Goal: Task Accomplishment & Management: Manage account settings

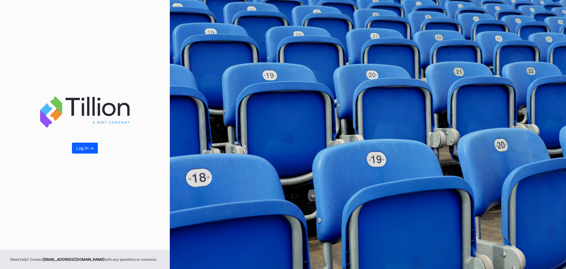
click at [84, 148] on div "Log In ->" at bounding box center [84, 147] width 17 height 5
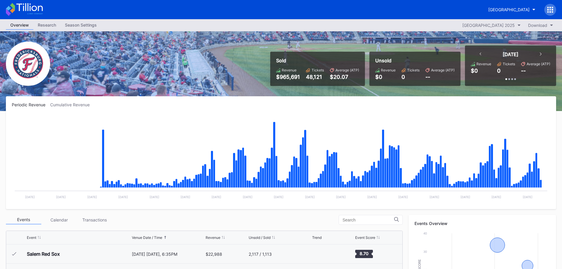
click at [81, 27] on div "Season Settings" at bounding box center [80, 25] width 41 height 9
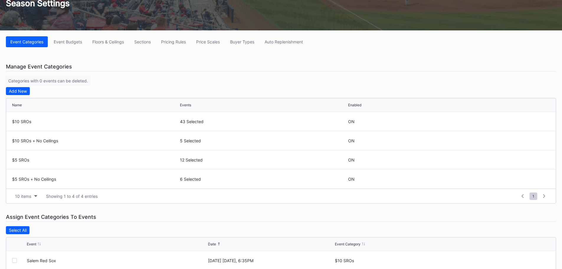
scroll to position [65, 0]
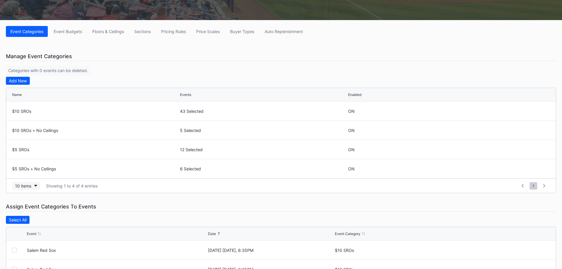
click at [30, 185] on div "10 items" at bounding box center [23, 185] width 16 height 5
click at [24, 235] on div "200 items" at bounding box center [26, 233] width 19 height 5
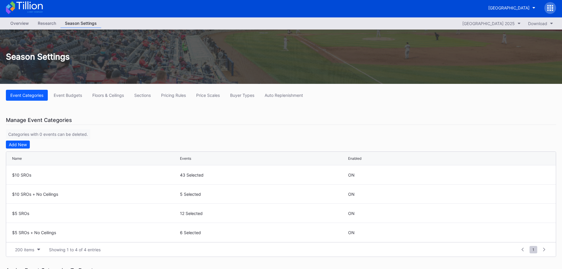
scroll to position [0, 0]
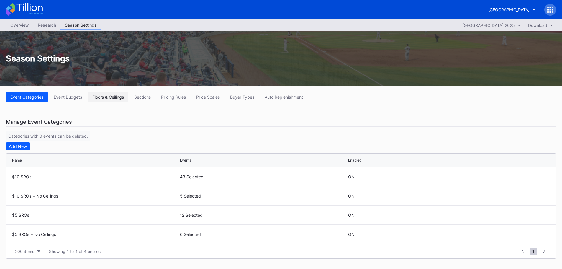
click at [108, 100] on button "Floors & Ceilings" at bounding box center [108, 96] width 40 height 11
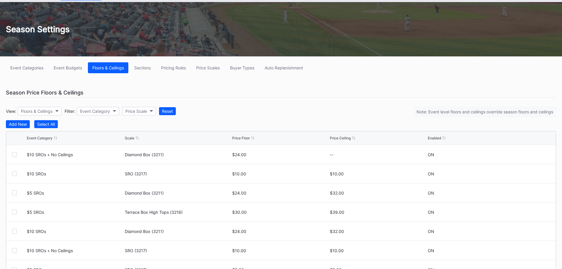
scroll to position [1, 0]
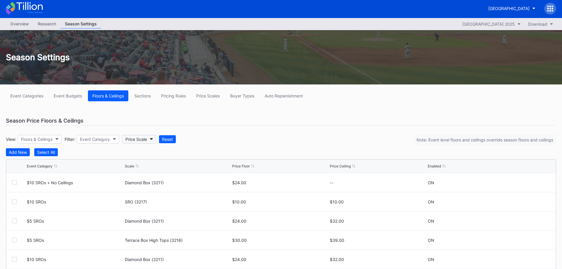
click at [147, 140] on div "Price Scale" at bounding box center [136, 139] width 22 height 5
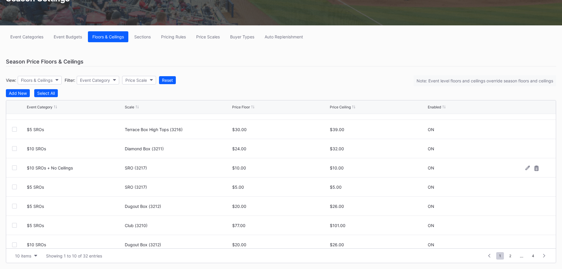
scroll to position [57, 0]
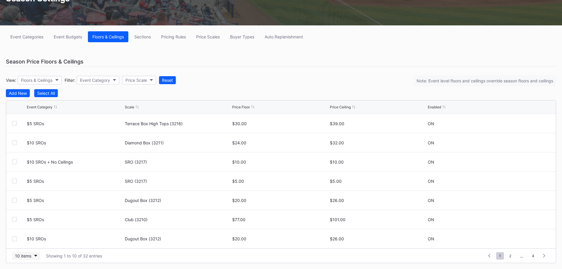
click at [29, 254] on div "10 items" at bounding box center [23, 255] width 16 height 5
click at [26, 239] on div "200 items" at bounding box center [26, 240] width 19 height 5
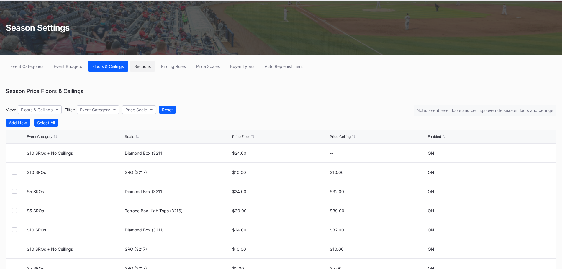
click at [147, 67] on div "Sections" at bounding box center [142, 66] width 17 height 5
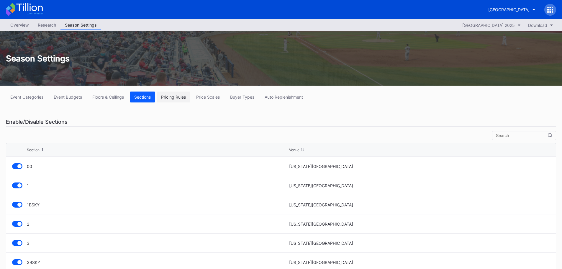
click at [180, 98] on div "Pricing Rules" at bounding box center [173, 96] width 25 height 5
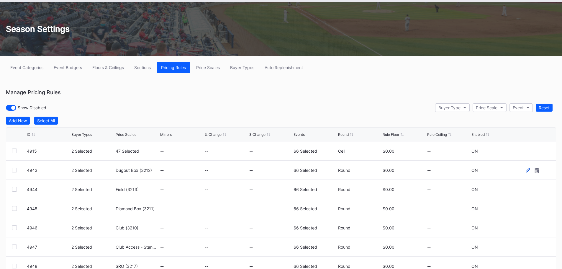
click at [525, 170] on icon at bounding box center [527, 170] width 4 height 4
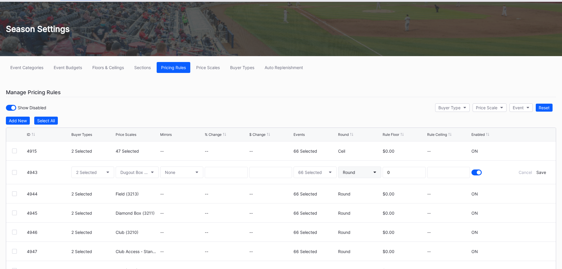
click at [369, 172] on button "Round" at bounding box center [359, 171] width 43 height 11
click at [374, 106] on div "Show Disabled Buyer Type Price Scale Event Reset" at bounding box center [281, 107] width 550 height 12
click at [522, 174] on div "Cancel" at bounding box center [524, 172] width 13 height 5
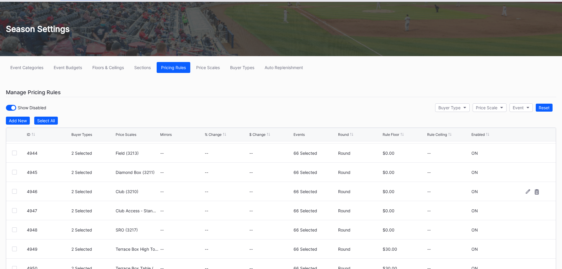
scroll to position [38, 0]
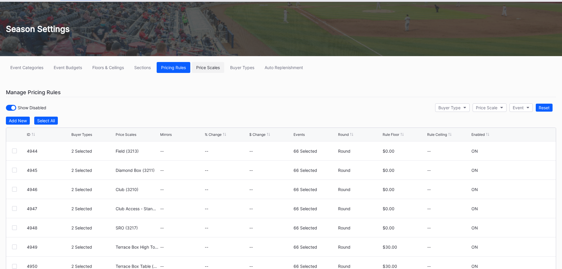
click at [207, 68] on div "Price Scales" at bounding box center [208, 67] width 24 height 5
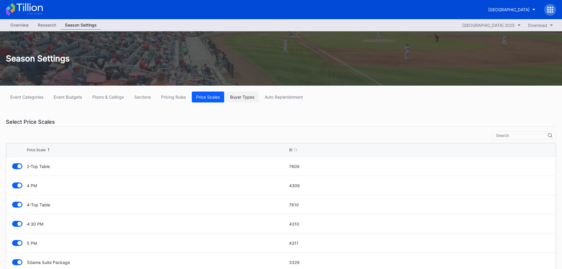
click at [241, 100] on button "Buyer Types" at bounding box center [242, 96] width 33 height 11
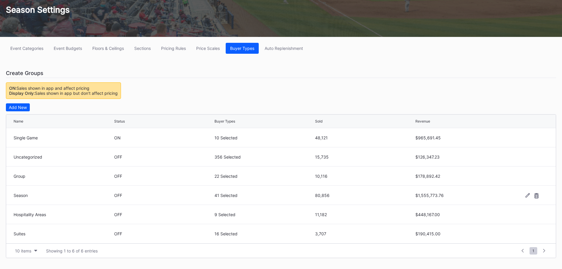
scroll to position [59, 0]
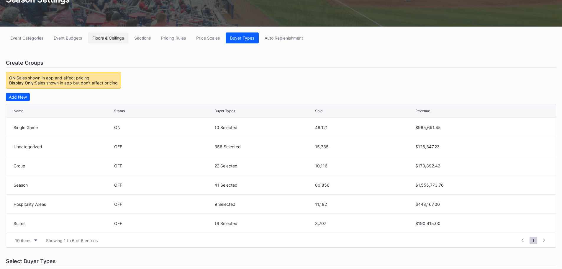
click at [102, 39] on div "Floors & Ceilings" at bounding box center [108, 37] width 32 height 5
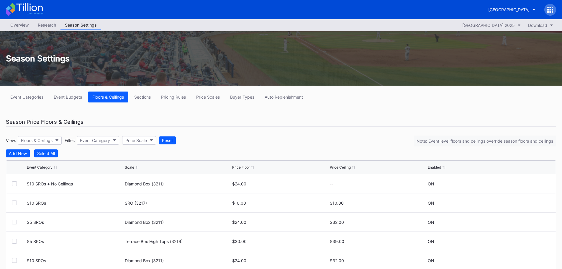
scroll to position [29, 0]
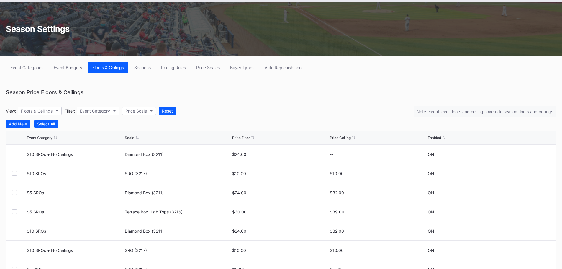
click at [130, 137] on div "Scale" at bounding box center [129, 137] width 9 height 4
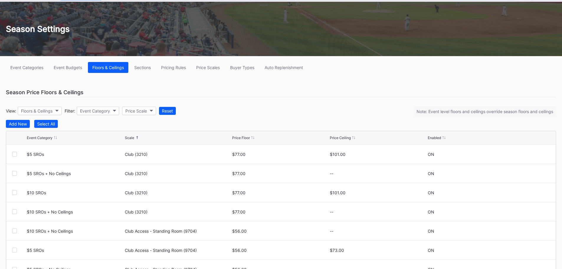
click at [134, 138] on div "Scale" at bounding box center [178, 137] width 106 height 4
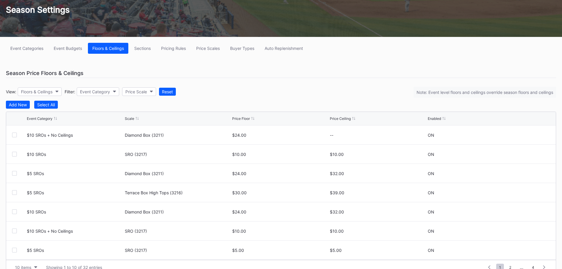
scroll to position [59, 0]
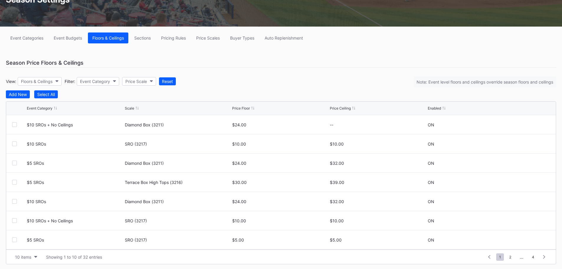
click at [73, 40] on div "Event Budgets" at bounding box center [68, 37] width 28 height 5
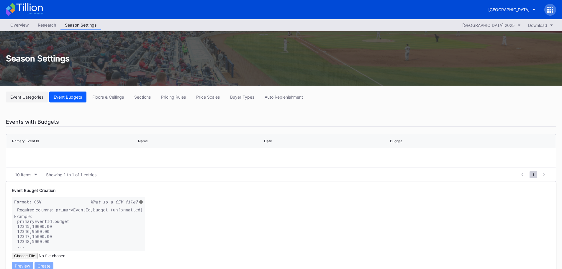
click at [29, 97] on div "Event Categories" at bounding box center [26, 96] width 33 height 5
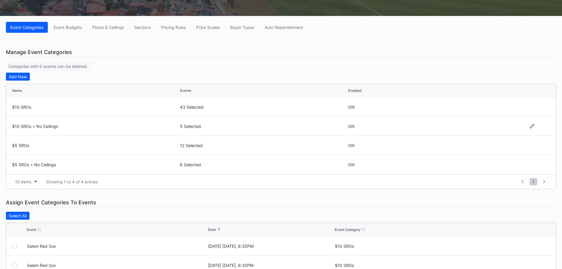
scroll to position [65, 0]
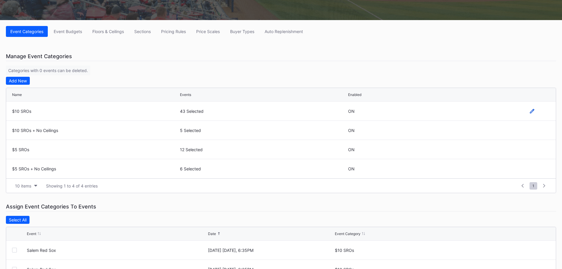
click at [530, 112] on icon at bounding box center [532, 111] width 4 height 4
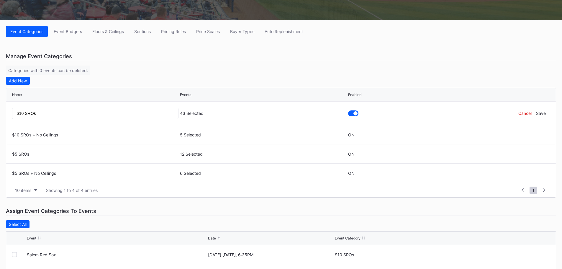
click at [523, 112] on div "Cancel" at bounding box center [524, 113] width 13 height 5
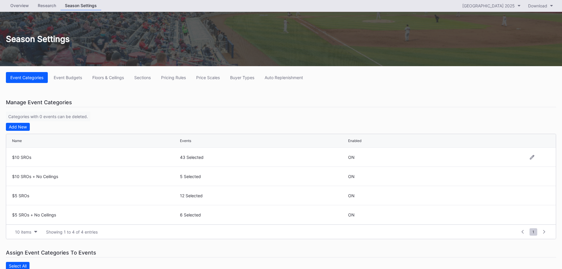
scroll to position [0, 0]
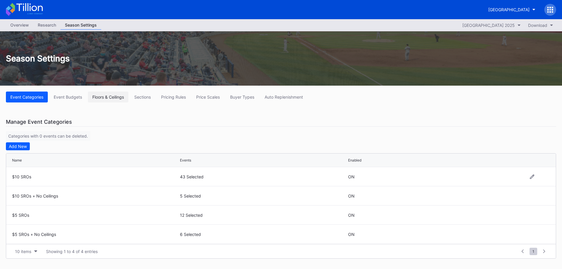
click at [113, 98] on div "Floors & Ceilings" at bounding box center [108, 96] width 32 height 5
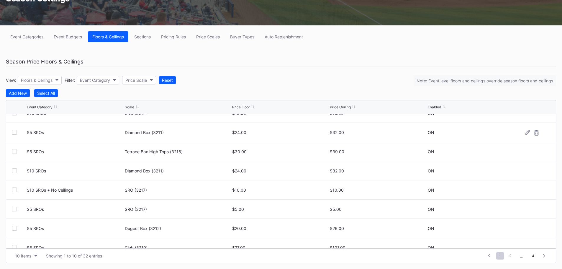
scroll to position [57, 0]
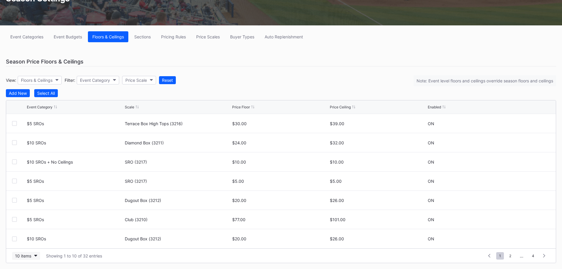
click at [29, 257] on div "10 items" at bounding box center [23, 255] width 16 height 5
click at [26, 241] on div "200 items" at bounding box center [26, 240] width 19 height 5
click at [244, 106] on div "Price Floor" at bounding box center [241, 107] width 18 height 4
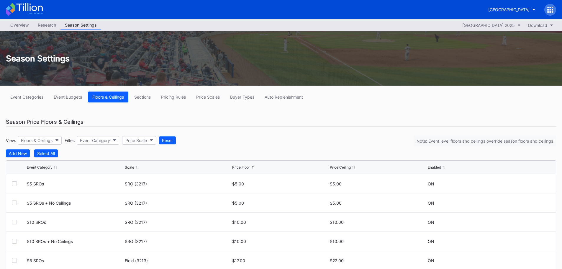
click at [129, 168] on div "Scale" at bounding box center [129, 167] width 9 height 4
